Goal: Find specific page/section

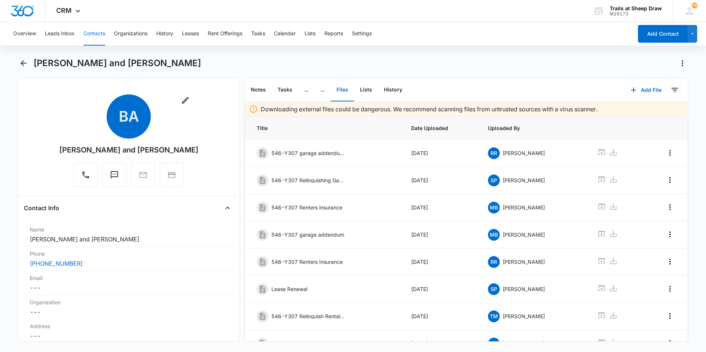
scroll to position [92, 0]
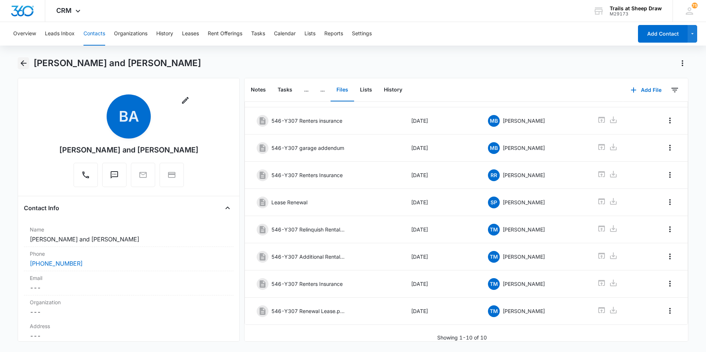
click at [19, 64] on icon "Back" at bounding box center [23, 63] width 9 height 9
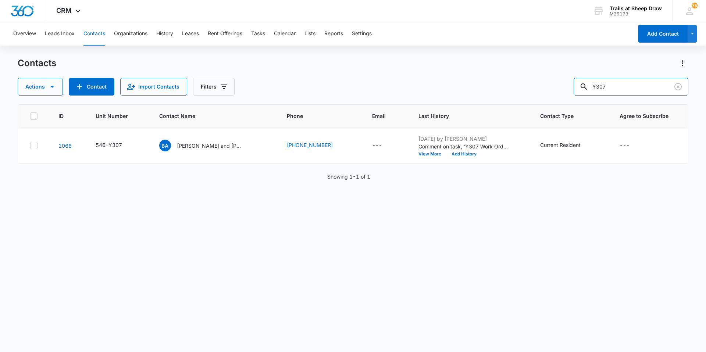
drag, startPoint x: 654, startPoint y: 88, endPoint x: 521, endPoint y: 93, distance: 133.3
click at [521, 93] on div "Actions Contact Import Contacts Filters Y307" at bounding box center [353, 87] width 671 height 18
type input "S301"
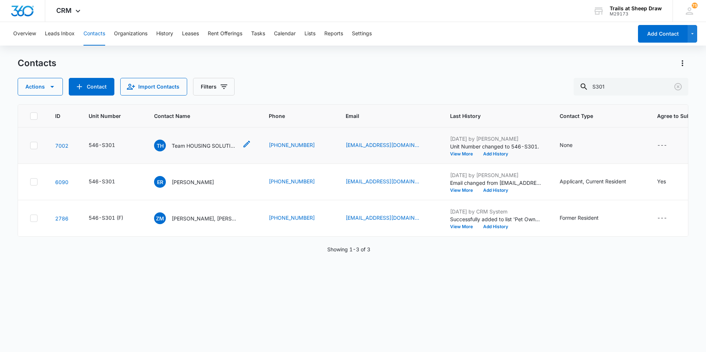
click at [188, 142] on p "Team HOUSING SOLUTIONS" at bounding box center [205, 146] width 66 height 8
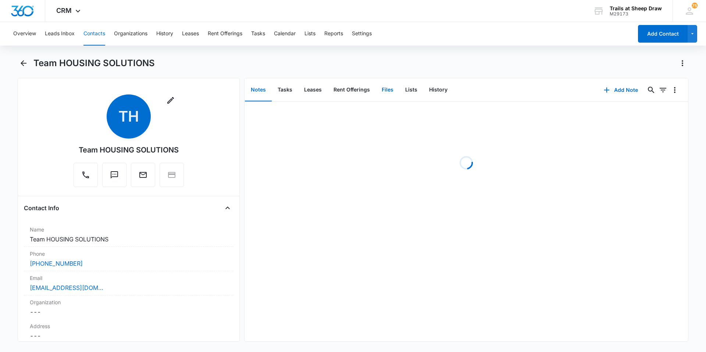
click at [381, 88] on button "Files" at bounding box center [388, 90] width 24 height 23
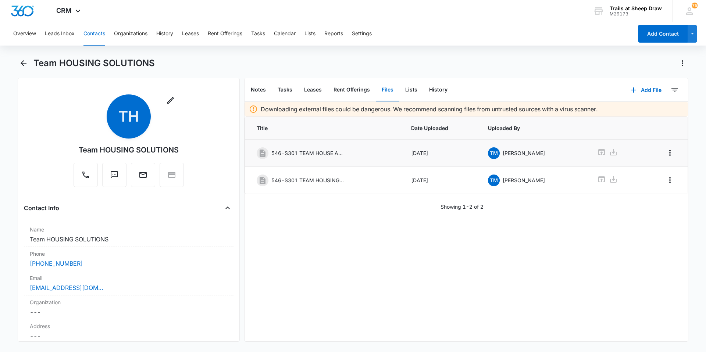
click at [306, 154] on p "546-S301 TEAM HOUSE APP.pdf" at bounding box center [308, 153] width 74 height 8
click at [361, 91] on button "Rent Offerings" at bounding box center [352, 90] width 48 height 23
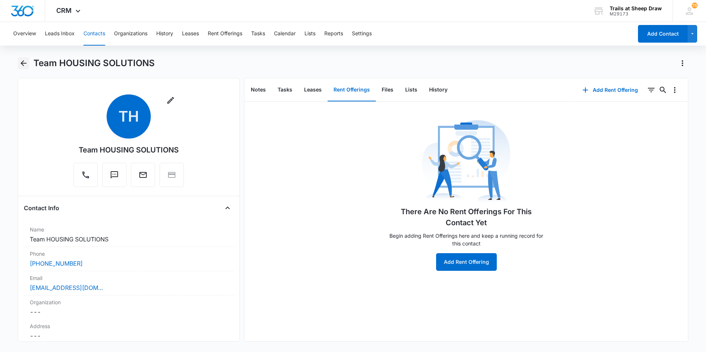
click at [23, 62] on icon "Back" at bounding box center [24, 63] width 6 height 6
